Goal: Find specific page/section: Find specific page/section

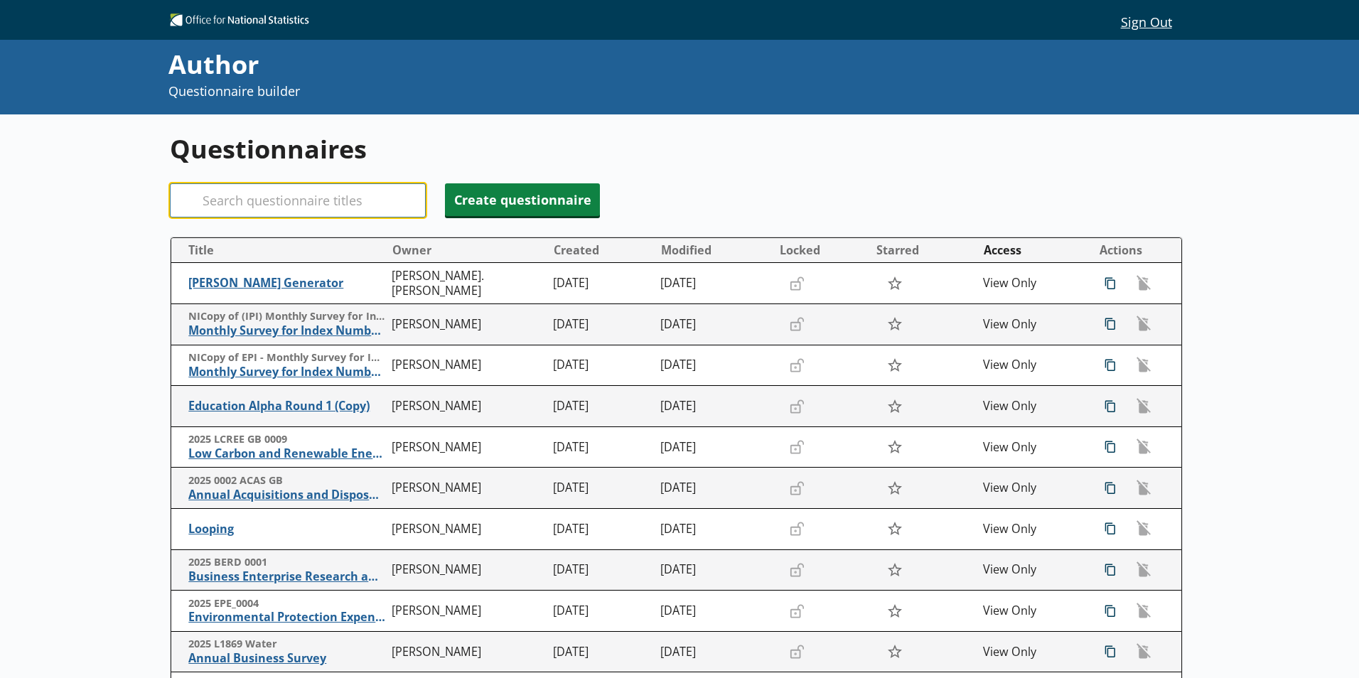
click at [267, 199] on input "Search" at bounding box center [298, 200] width 256 height 34
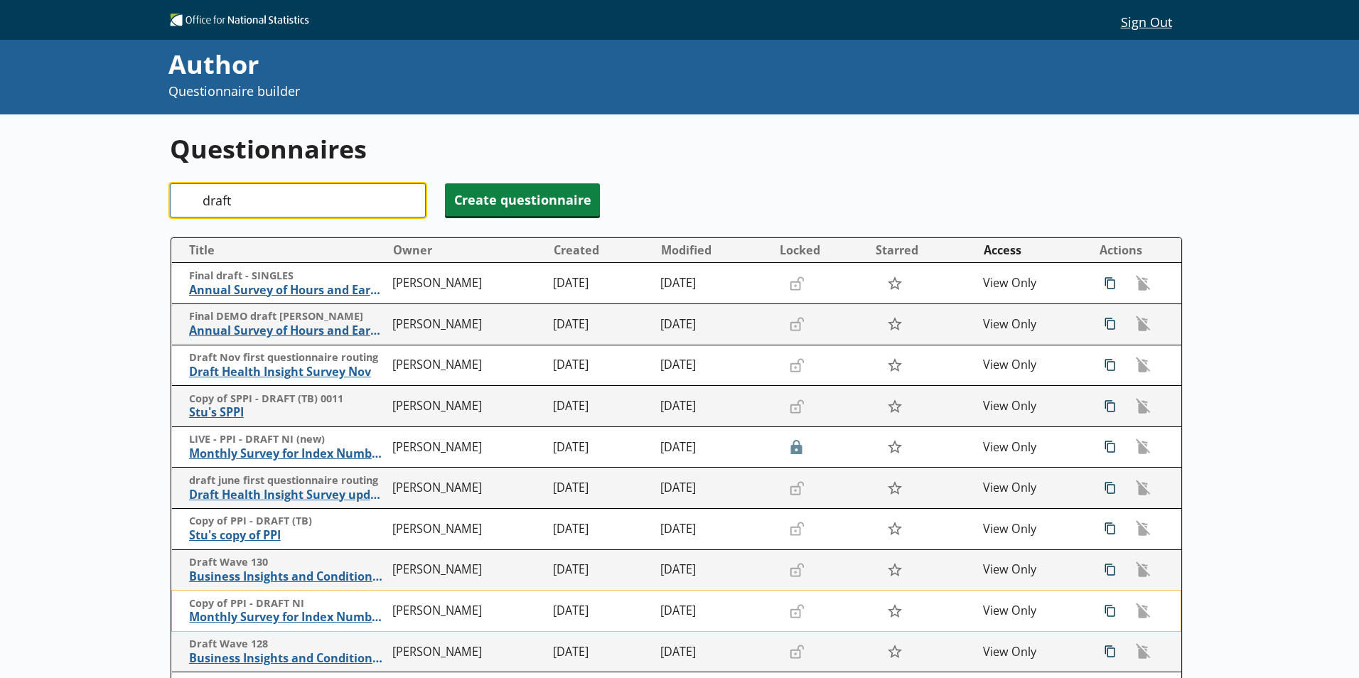
scroll to position [142, 0]
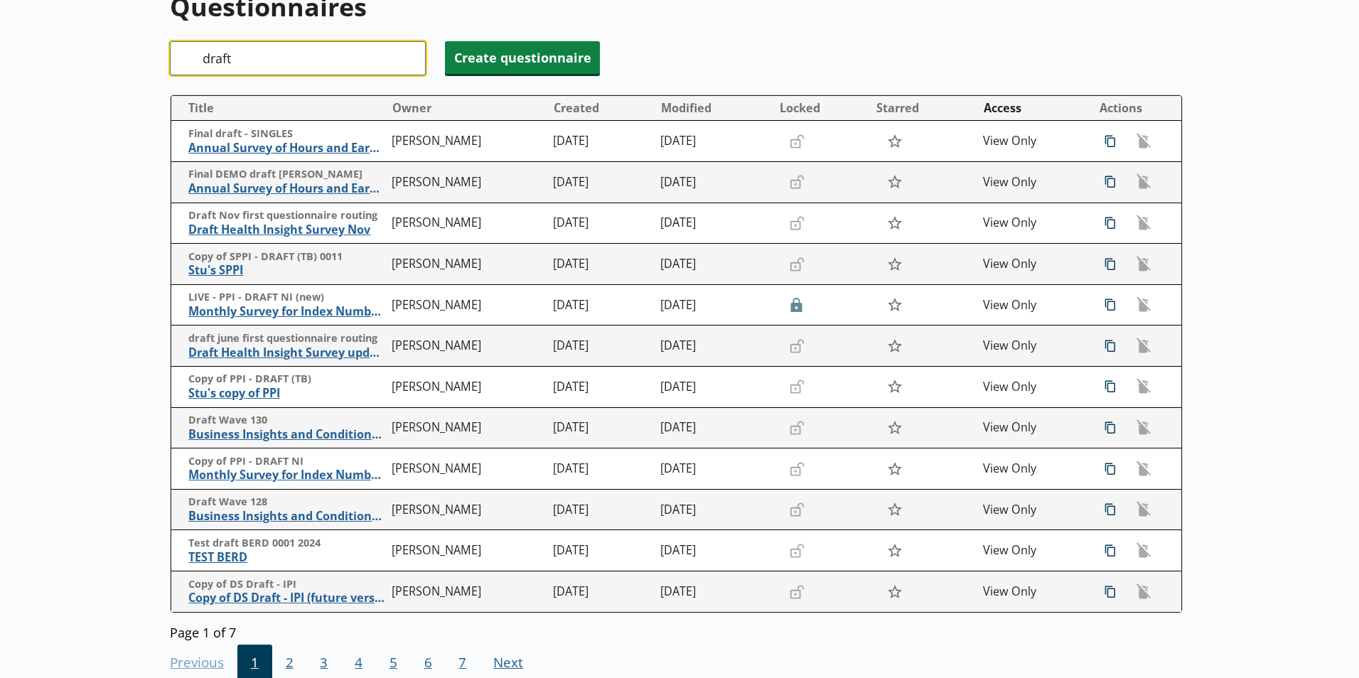
type input "draft"
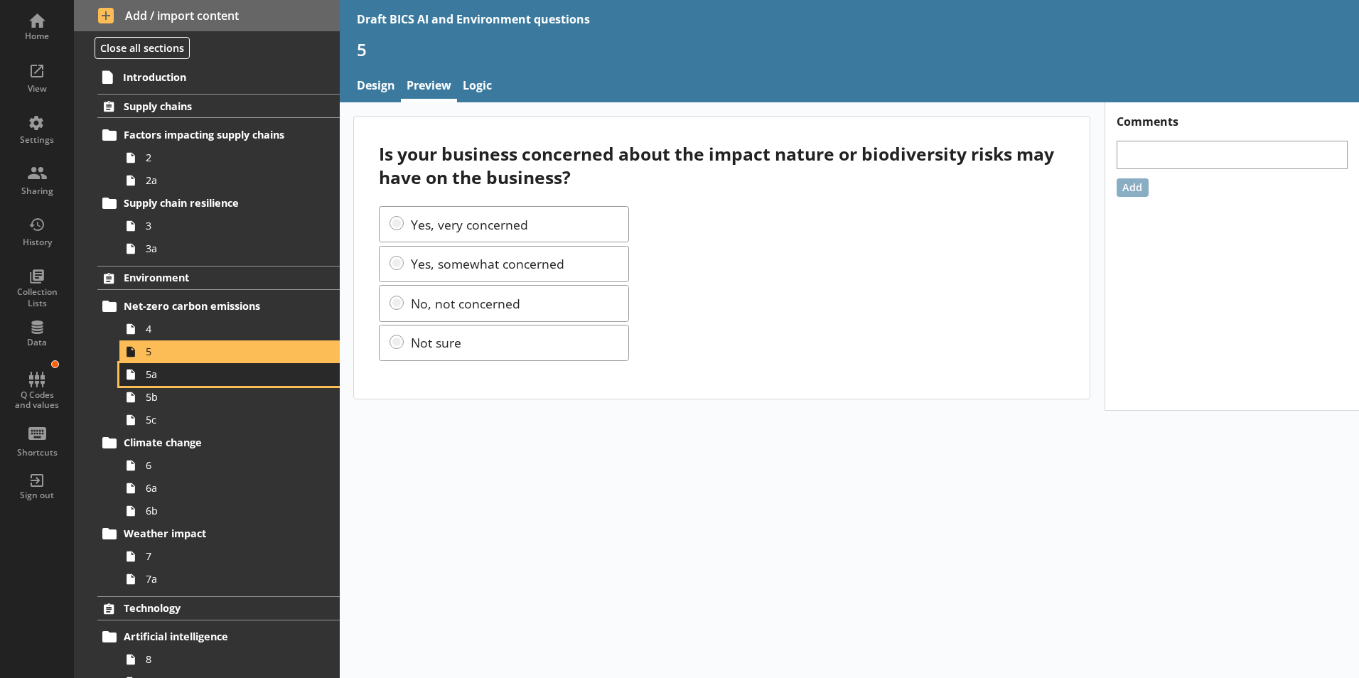
click at [156, 379] on span "5a" at bounding box center [225, 374] width 158 height 14
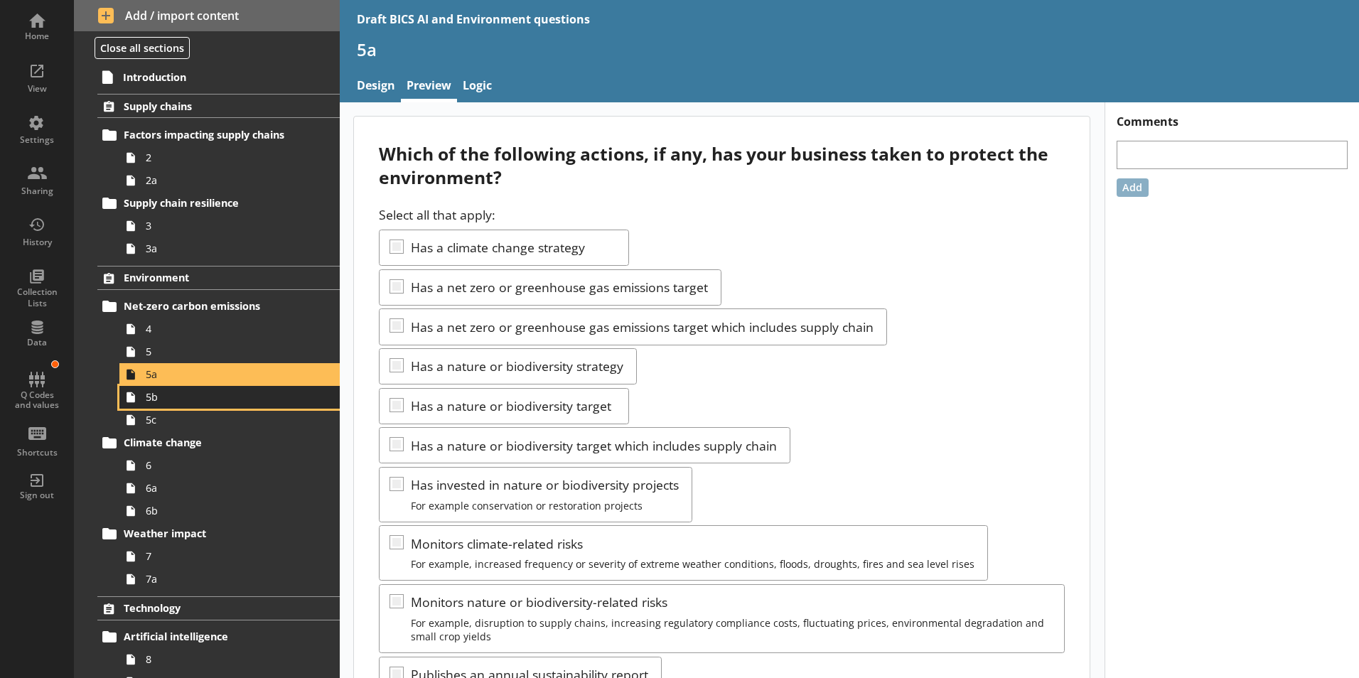
click at [151, 405] on link "5b" at bounding box center [229, 397] width 220 height 23
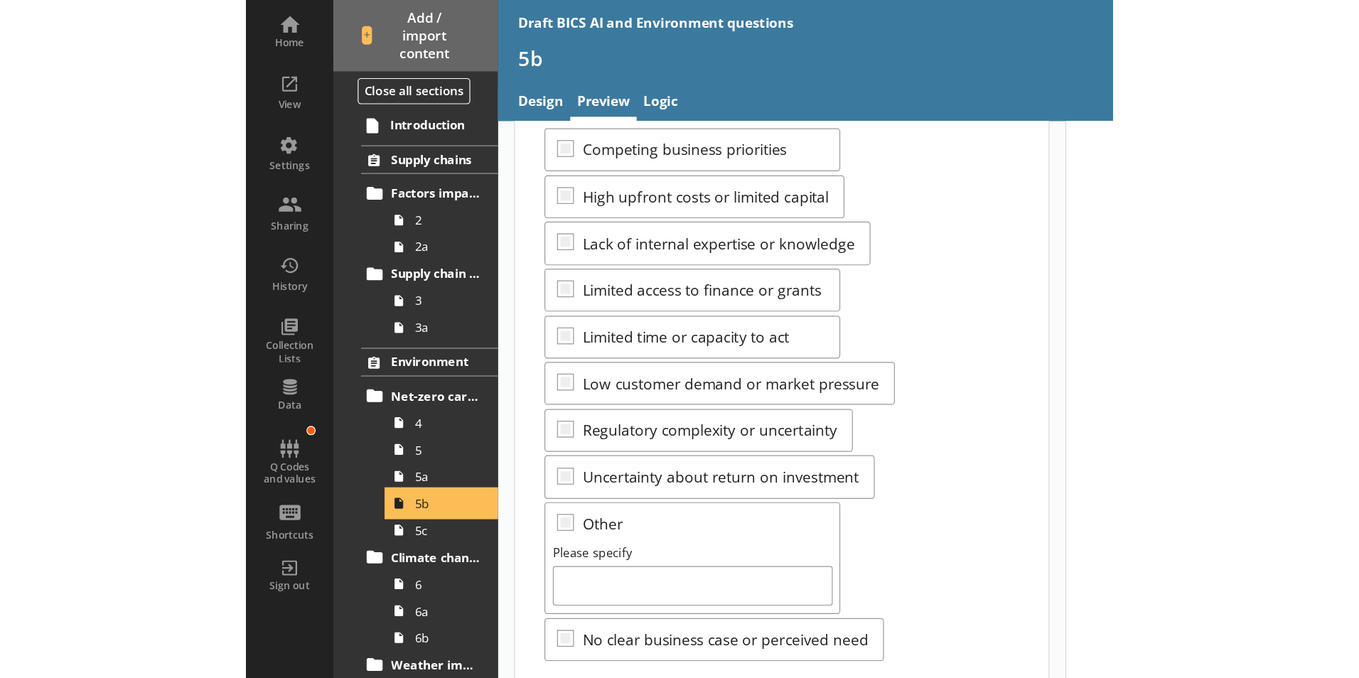
scroll to position [121, 0]
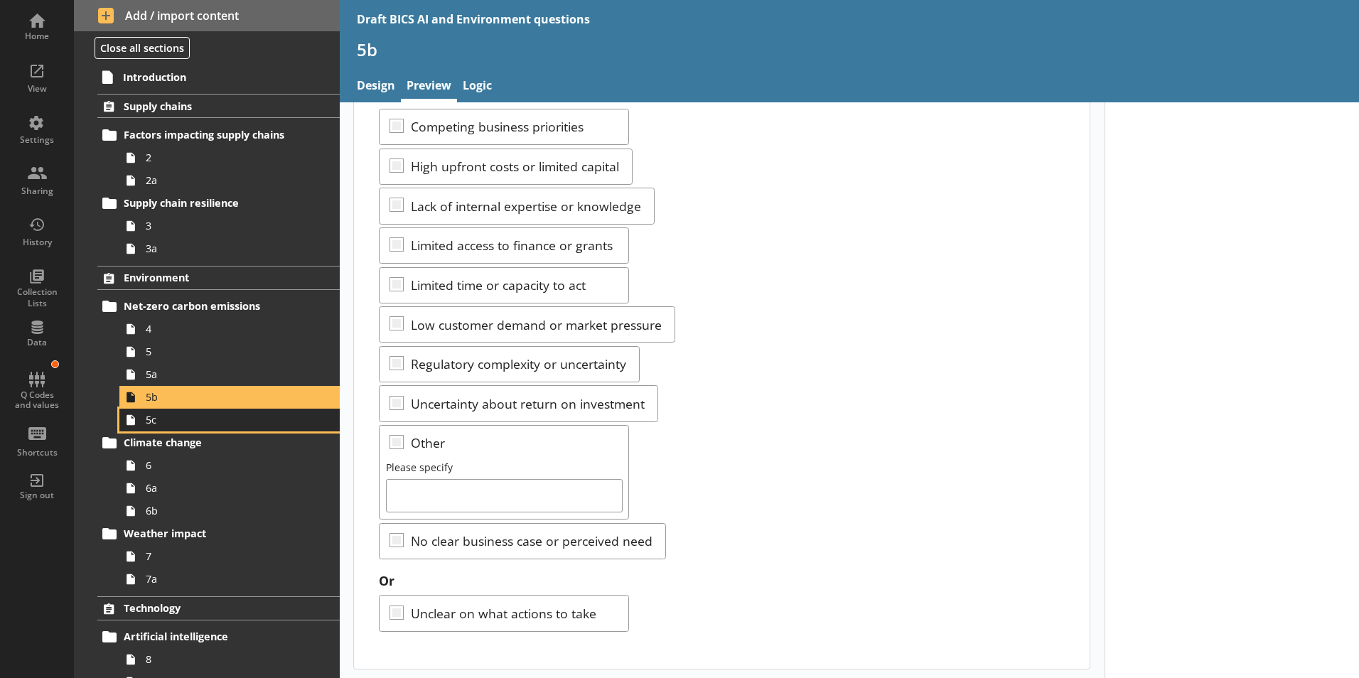
click at [155, 423] on span "5c" at bounding box center [225, 420] width 158 height 14
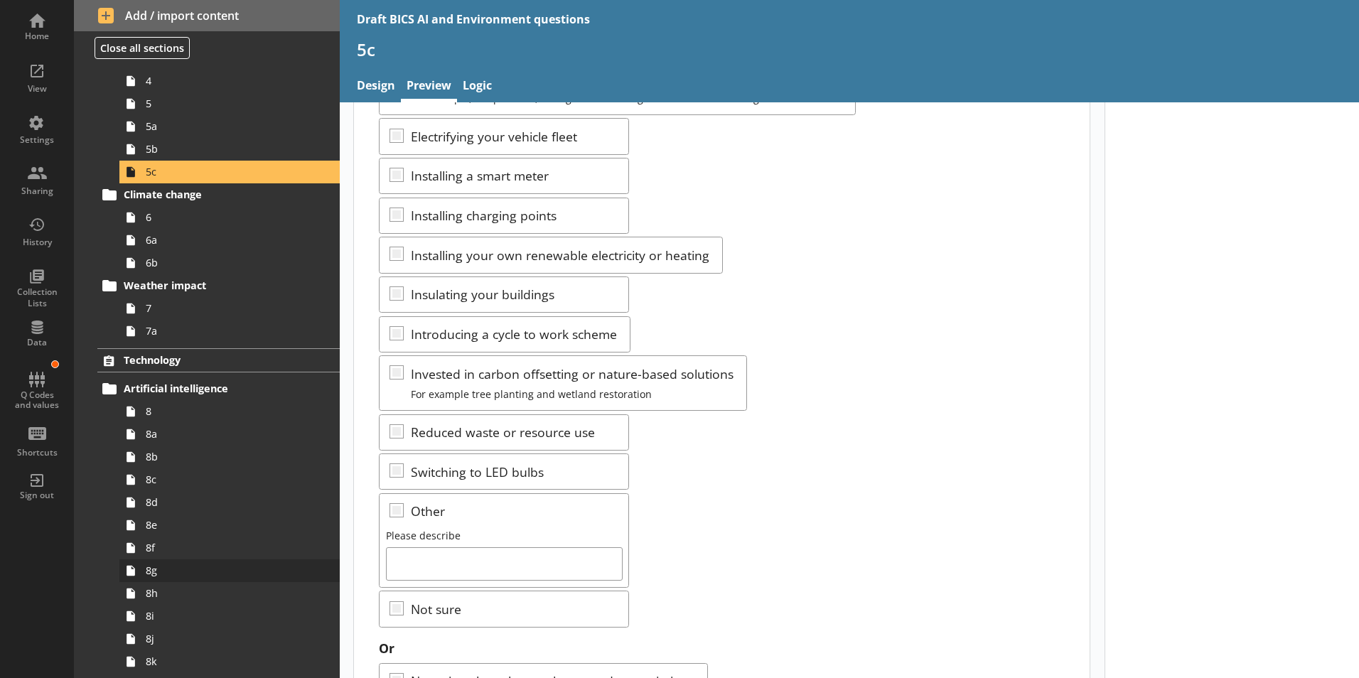
scroll to position [279, 0]
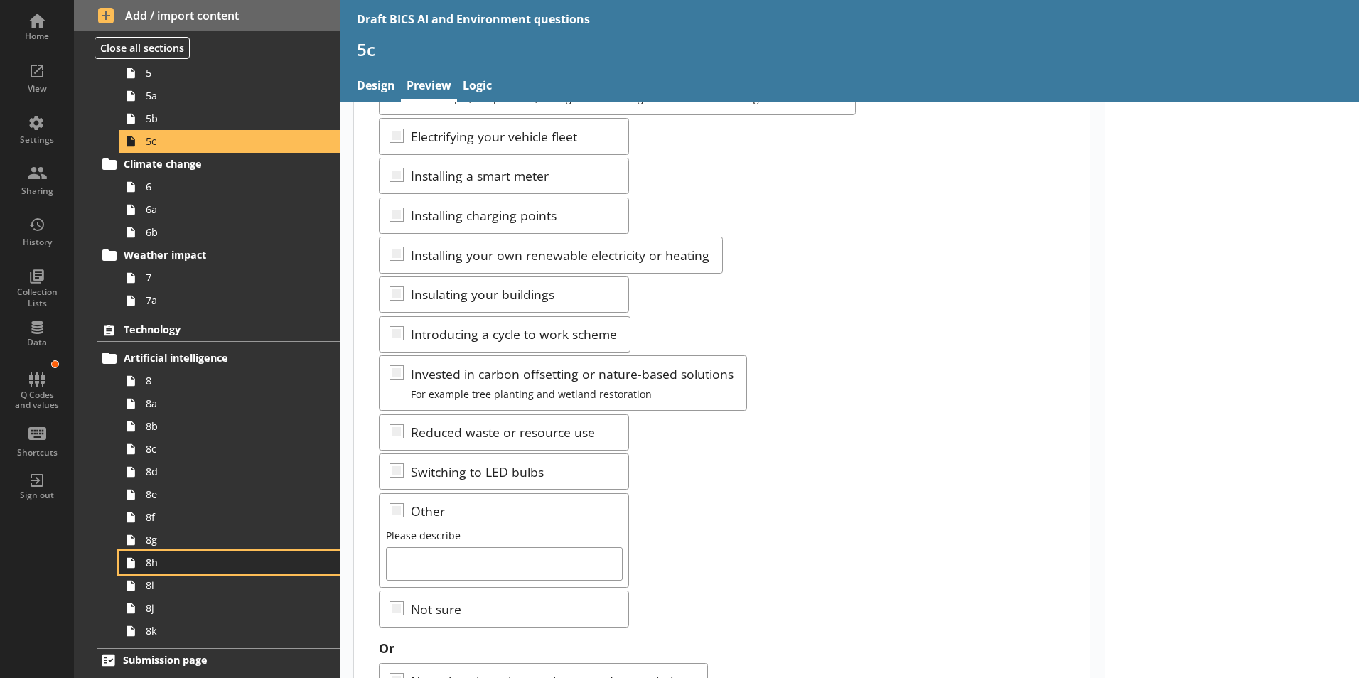
click at [157, 564] on span "8h" at bounding box center [225, 563] width 158 height 14
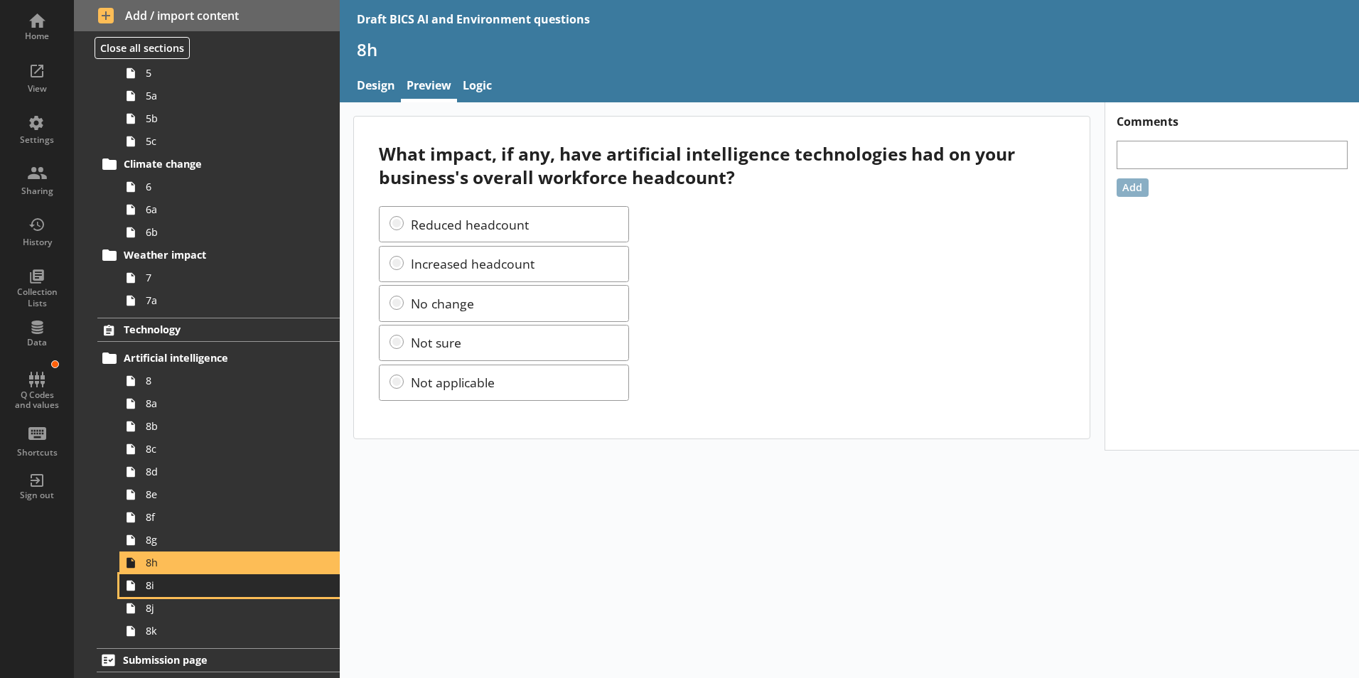
click at [154, 591] on span "8i" at bounding box center [225, 585] width 158 height 14
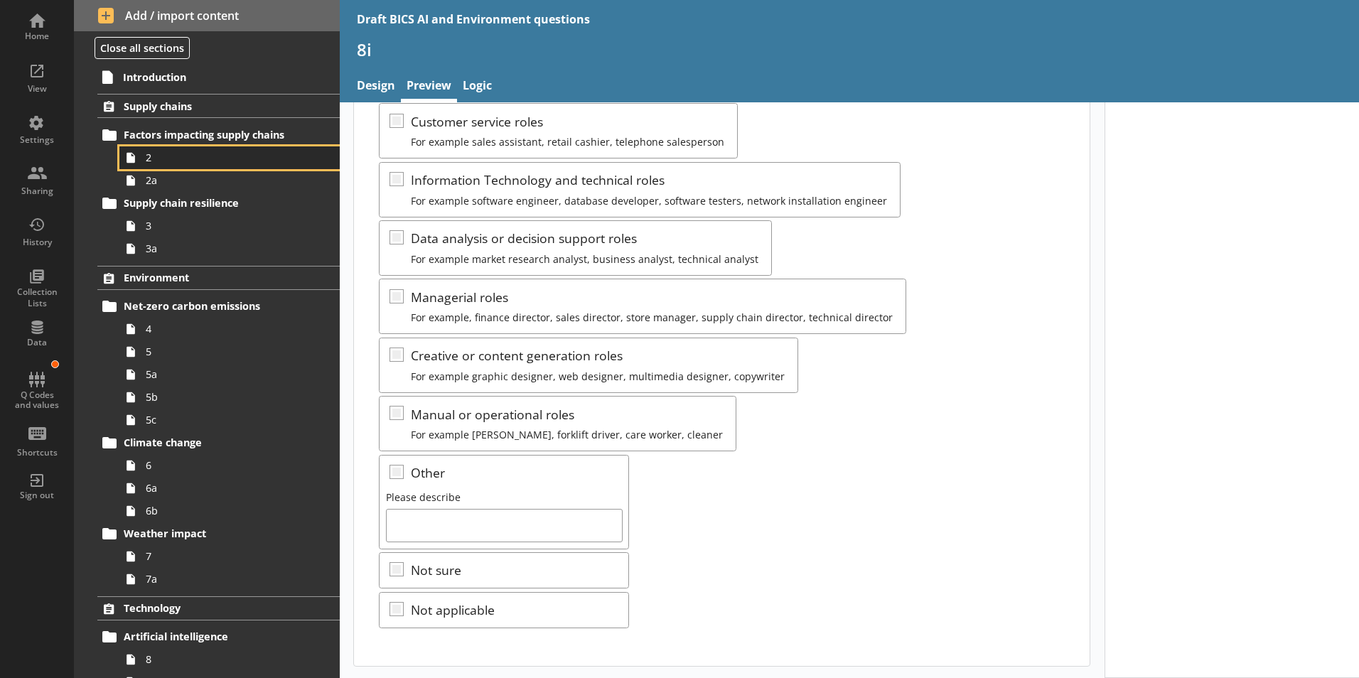
click at [151, 163] on span "2" at bounding box center [225, 158] width 158 height 14
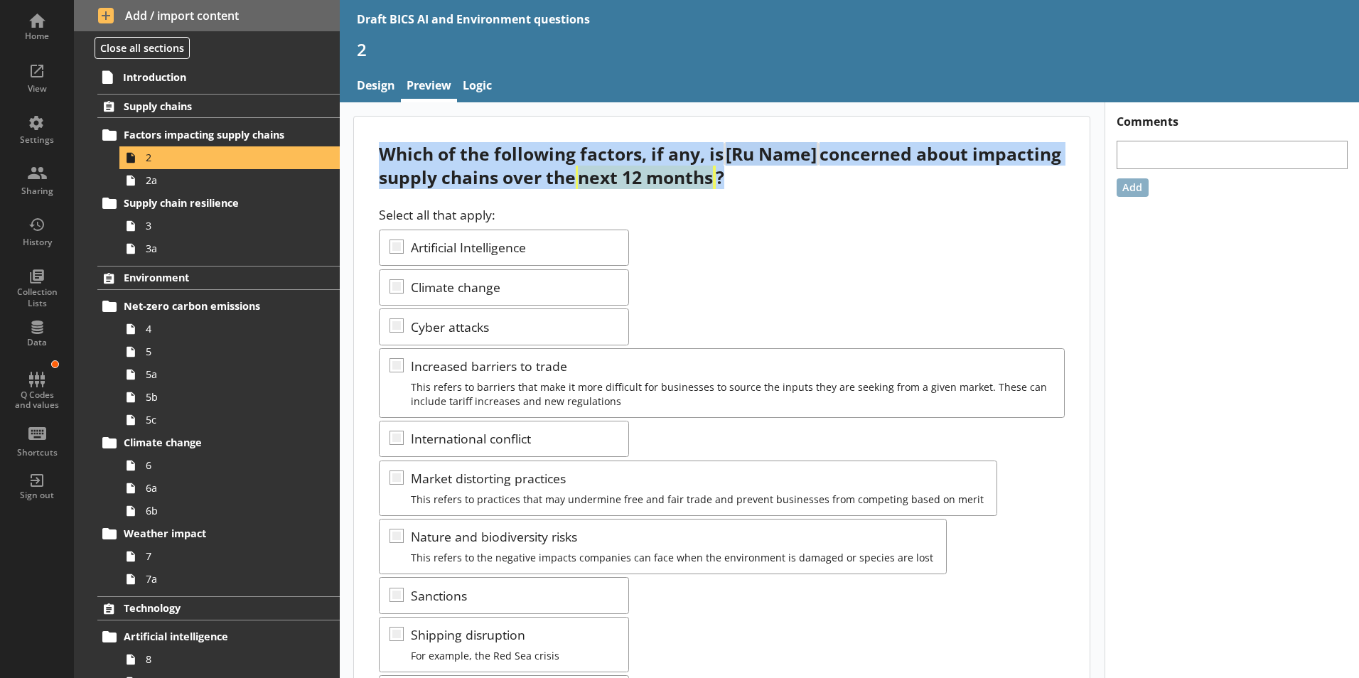
drag, startPoint x: 818, startPoint y: 180, endPoint x: 383, endPoint y: 148, distance: 436.1
click at [383, 148] on div "Which of the following factors, if any, is [Ru Name] concerned about impacting …" at bounding box center [722, 165] width 686 height 47
drag, startPoint x: 383, startPoint y: 148, endPoint x: 406, endPoint y: 158, distance: 24.8
copy div "Which of the following factors, if any, is [Ru Name] concerned about impacting …"
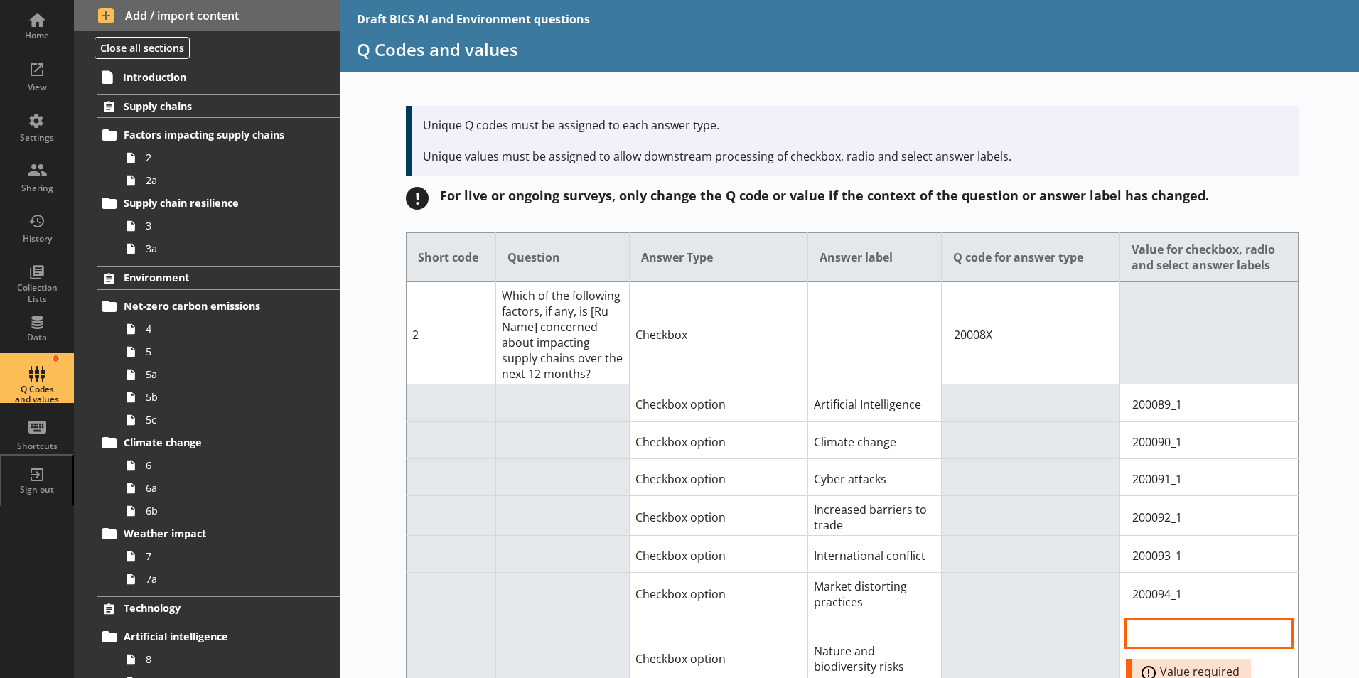
scroll to position [3837, 0]
